Goal: Task Accomplishment & Management: Complete application form

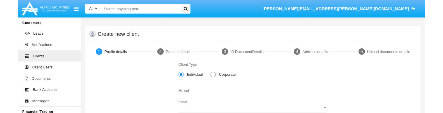
scroll to position [38, 0]
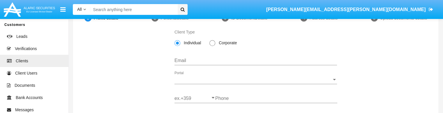
click at [221, 60] on input "Email" at bounding box center [256, 60] width 163 height 5
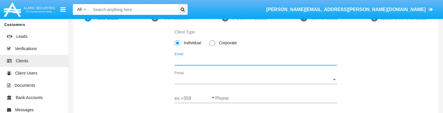
scroll to position [0, 0]
type input "asdfasdfa@asdfasd.asdfsad"
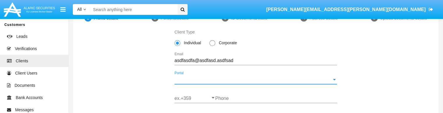
click at [190, 79] on span "Portal" at bounding box center [253, 79] width 157 height 5
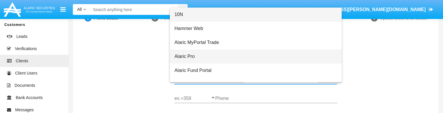
click at [184, 58] on span "Alaric Pro" at bounding box center [256, 57] width 163 height 14
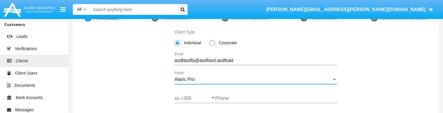
click at [185, 97] on input "ex.+359" at bounding box center [195, 98] width 41 height 5
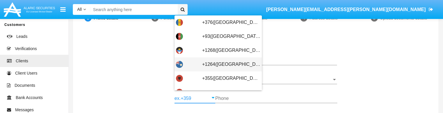
click at [188, 64] on div "+1264(Anguilla)" at bounding box center [218, 64] width 85 height 14
type input "+1264(Anguilla)"
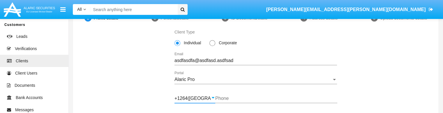
click at [229, 98] on input "Phone" at bounding box center [276, 98] width 122 height 5
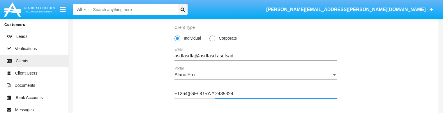
scroll to position [76, 0]
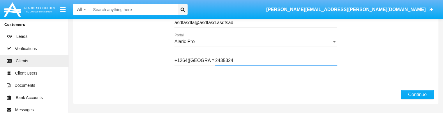
type input "2435324"
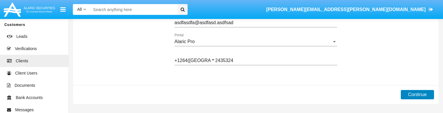
click at [411, 95] on button "Continue" at bounding box center [417, 94] width 33 height 9
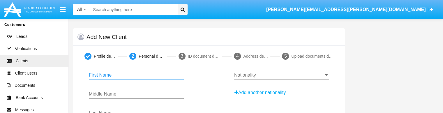
click at [99, 73] on input "First Name" at bounding box center [136, 75] width 95 height 5
type input "asdfgsadf"
click at [95, 96] on input "Middle Name" at bounding box center [136, 94] width 95 height 5
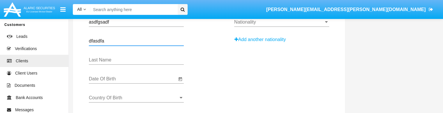
scroll to position [53, 0]
type input "dfasdfa"
click at [107, 58] on input "Last Name" at bounding box center [136, 59] width 95 height 5
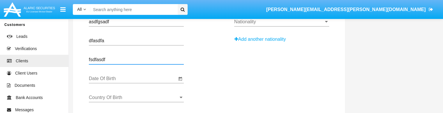
type input "fsdfasdf"
click at [96, 81] on div "Date Of Birth" at bounding box center [133, 76] width 88 height 13
click at [179, 78] on icon "Open calendar" at bounding box center [180, 79] width 3 height 4
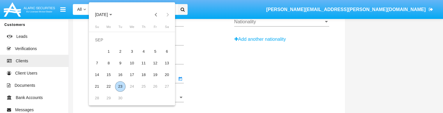
click at [105, 13] on span "SEP 2025" at bounding box center [101, 15] width 13 height 5
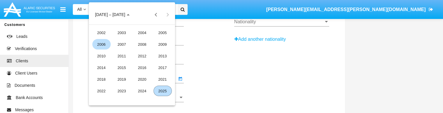
click at [102, 45] on div "2006" at bounding box center [101, 44] width 18 height 10
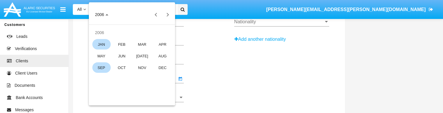
click at [104, 45] on div "JAN" at bounding box center [101, 44] width 18 height 10
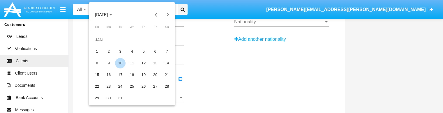
click at [122, 63] on div "10" at bounding box center [120, 63] width 10 height 10
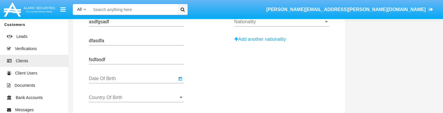
type input "01/10/06"
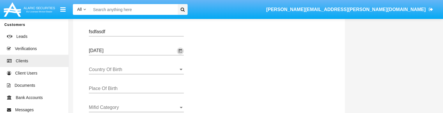
scroll to position [86, 0]
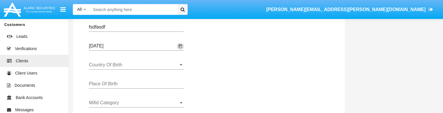
click at [140, 66] on input "Country Of Birth" at bounding box center [136, 64] width 95 height 5
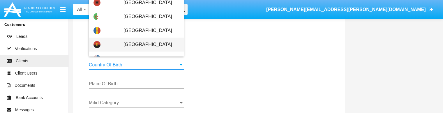
click at [124, 45] on span "Angola" at bounding box center [152, 45] width 56 height 14
type input "Angola"
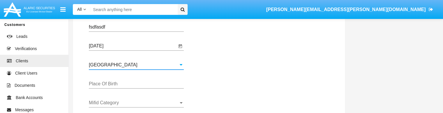
click at [111, 84] on input "Place Of Birth" at bounding box center [136, 83] width 95 height 5
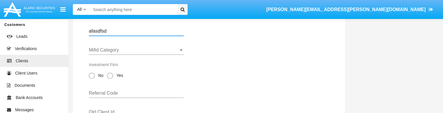
scroll to position [140, 0]
type input "afasdfsd"
click at [134, 48] on span "Mifid Category" at bounding box center [134, 48] width 90 height 5
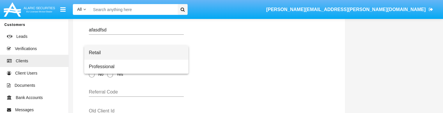
click at [110, 51] on span "Retail" at bounding box center [136, 53] width 95 height 14
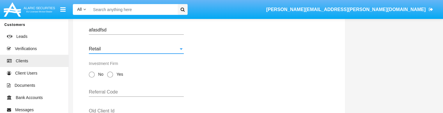
click at [91, 73] on span at bounding box center [92, 75] width 6 height 6
click at [92, 78] on input "No" at bounding box center [92, 78] width 0 height 0
radio input "true"
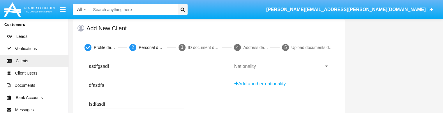
scroll to position [0, 0]
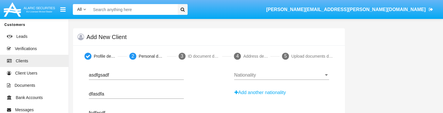
click at [246, 75] on input "Nationality" at bounding box center [281, 75] width 95 height 5
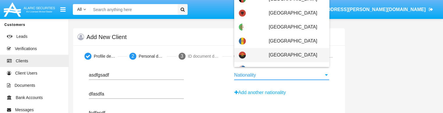
click at [266, 49] on div "Angola" at bounding box center [282, 55] width 86 height 14
type input "Angola"
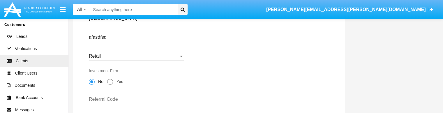
scroll to position [247, 0]
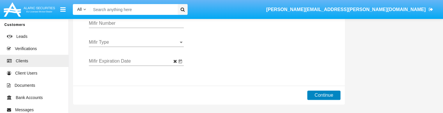
click at [317, 92] on button "Continue" at bounding box center [324, 95] width 33 height 9
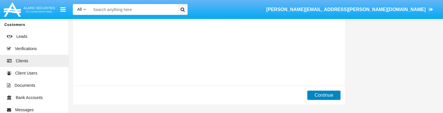
scroll to position [0, 0]
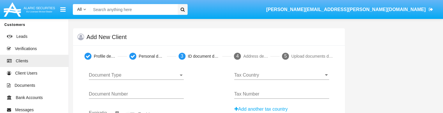
scroll to position [32, 0]
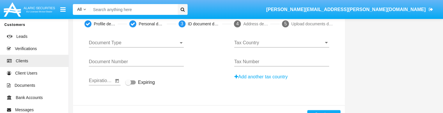
click at [151, 43] on span "Document Type" at bounding box center [134, 42] width 90 height 5
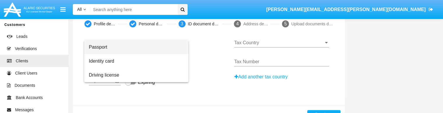
click at [104, 49] on span "Passport" at bounding box center [136, 47] width 95 height 14
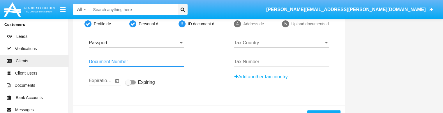
click at [112, 62] on input "Document Number" at bounding box center [136, 61] width 95 height 5
type input "23453245234"
click at [134, 85] on label "Expiring" at bounding box center [140, 82] width 30 height 7
click at [128, 85] on input "Expiring" at bounding box center [128, 85] width 0 height 0
checkbox input "true"
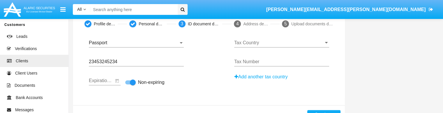
click at [252, 44] on input "Tax Country" at bounding box center [281, 42] width 95 height 5
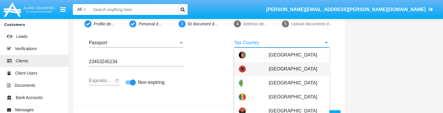
click at [254, 68] on div "Albania" at bounding box center [282, 69] width 86 height 14
type input "Albania"
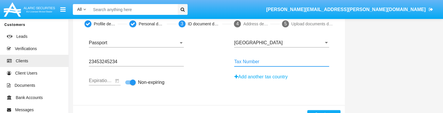
click at [250, 63] on input "Tax Number" at bounding box center [281, 61] width 95 height 5
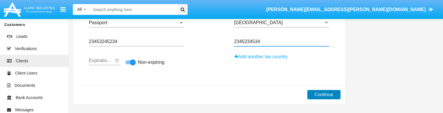
type input "2345234534"
click at [317, 95] on button "Continue" at bounding box center [324, 94] width 33 height 9
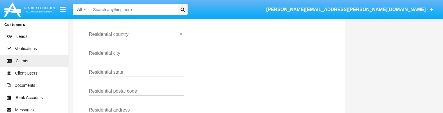
scroll to position [19, 0]
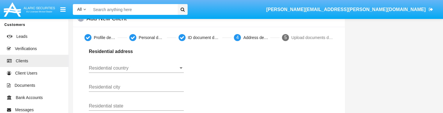
click at [118, 69] on input "Residential country" at bounding box center [136, 68] width 95 height 5
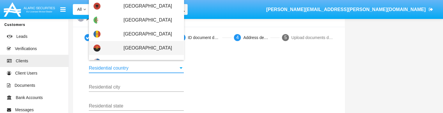
click at [124, 45] on span "Angola" at bounding box center [152, 48] width 56 height 14
type input "Angola"
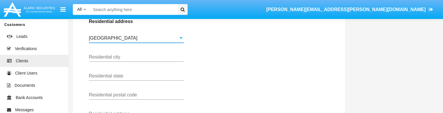
scroll to position [49, 0]
click at [110, 55] on input "Residential city" at bounding box center [136, 56] width 95 height 5
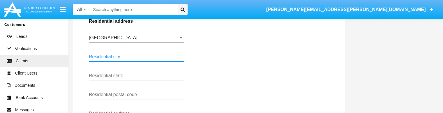
type input "5"
type input "sdfgsdfg"
click at [107, 72] on div "Residential state" at bounding box center [136, 73] width 95 height 13
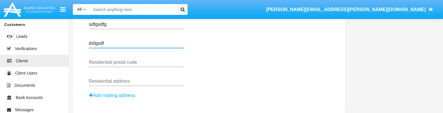
scroll to position [83, 0]
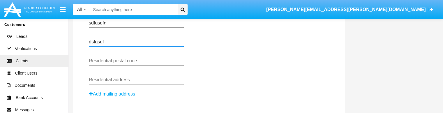
type input "dsfgsdf"
click at [105, 61] on input "Residential postal code" at bounding box center [136, 60] width 95 height 5
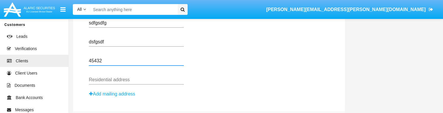
type input "45432"
click at [106, 78] on input "Residential address" at bounding box center [136, 79] width 95 height 5
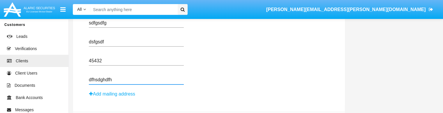
scroll to position [110, 0]
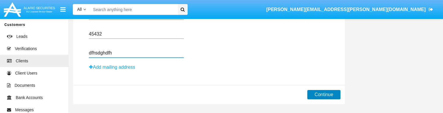
type input "dfhsdghdfh"
click at [322, 94] on button "Continue" at bounding box center [324, 94] width 33 height 9
